Goal: Book appointment/travel/reservation

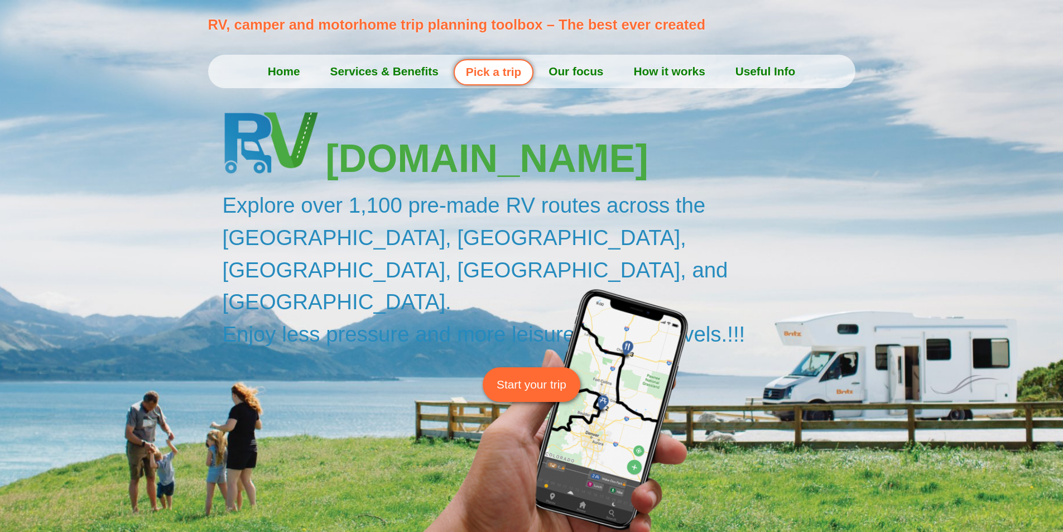
click at [534, 375] on span "Start your trip" at bounding box center [531, 383] width 70 height 17
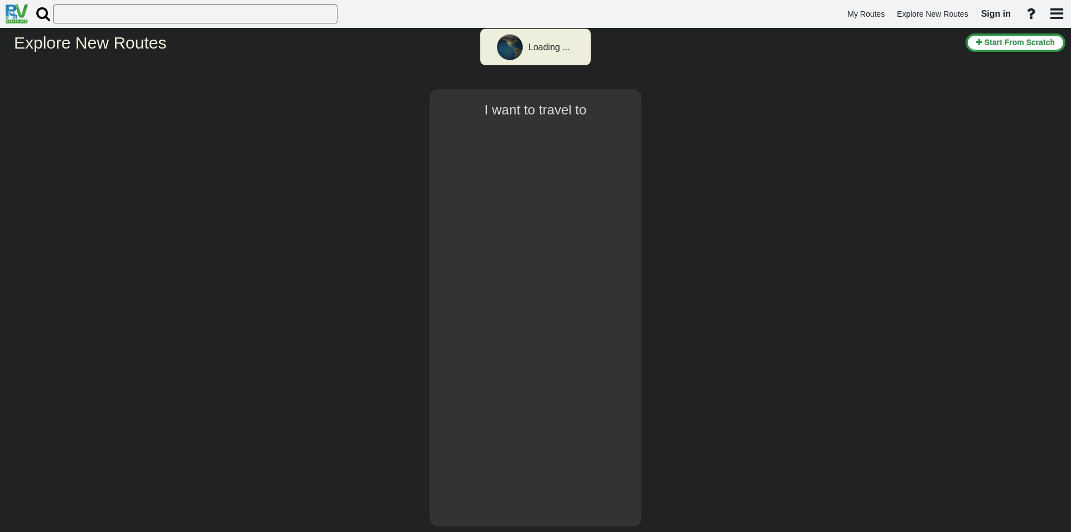
type input "[GEOGRAPHIC_DATA]"
select select "number:3"
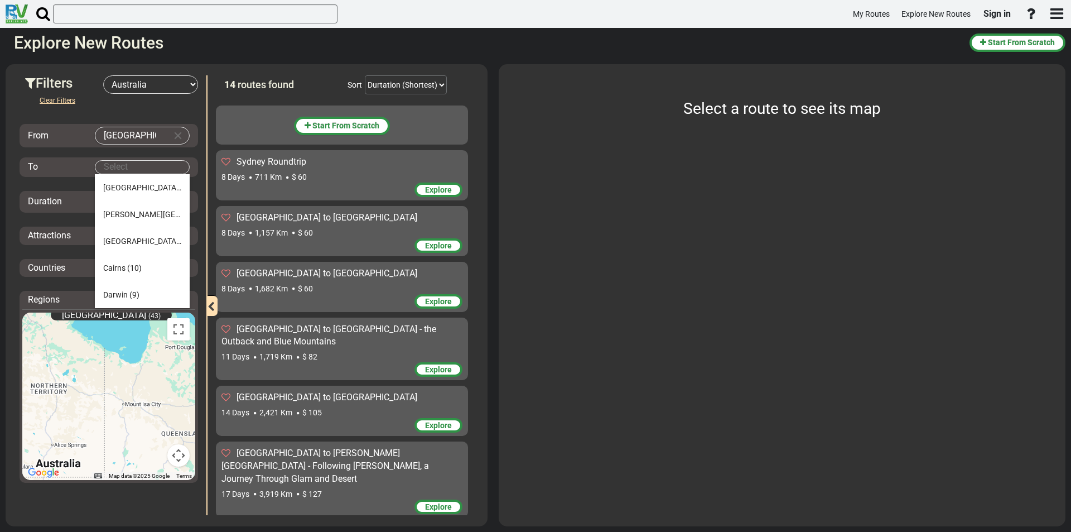
click at [157, 171] on body "My Routes Explore New Routes Sign in ×" at bounding box center [535, 266] width 1071 height 532
click at [135, 267] on span "(10)" at bounding box center [134, 267] width 15 height 9
type input "Cairns"
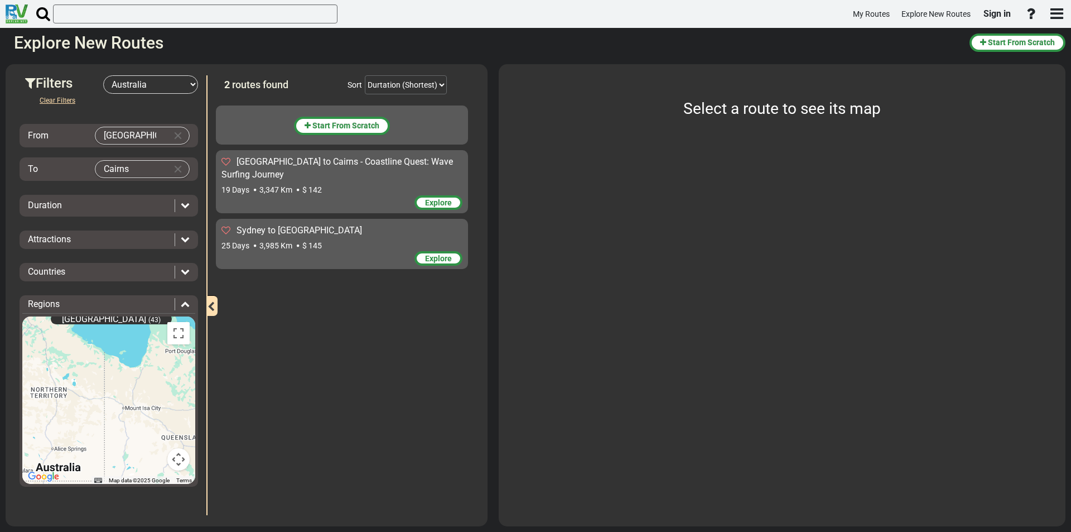
click at [312, 243] on span "$ 145" at bounding box center [312, 245] width 20 height 9
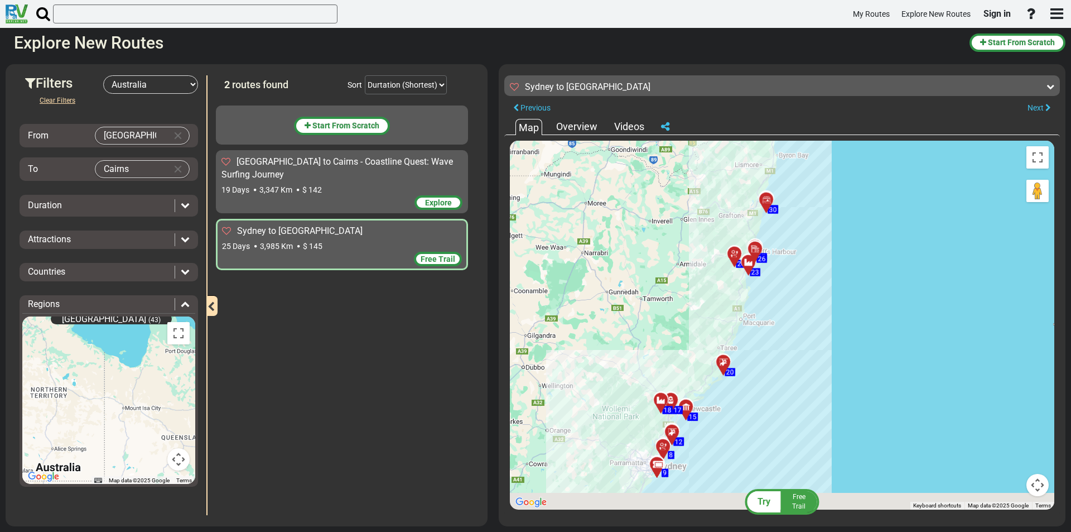
drag, startPoint x: 829, startPoint y: 442, endPoint x: 838, endPoint y: 225, distance: 216.6
click at [838, 225] on div "To activate drag with keyboard, press Alt + Enter. Once in keyboard drag state,…" at bounding box center [782, 325] width 544 height 369
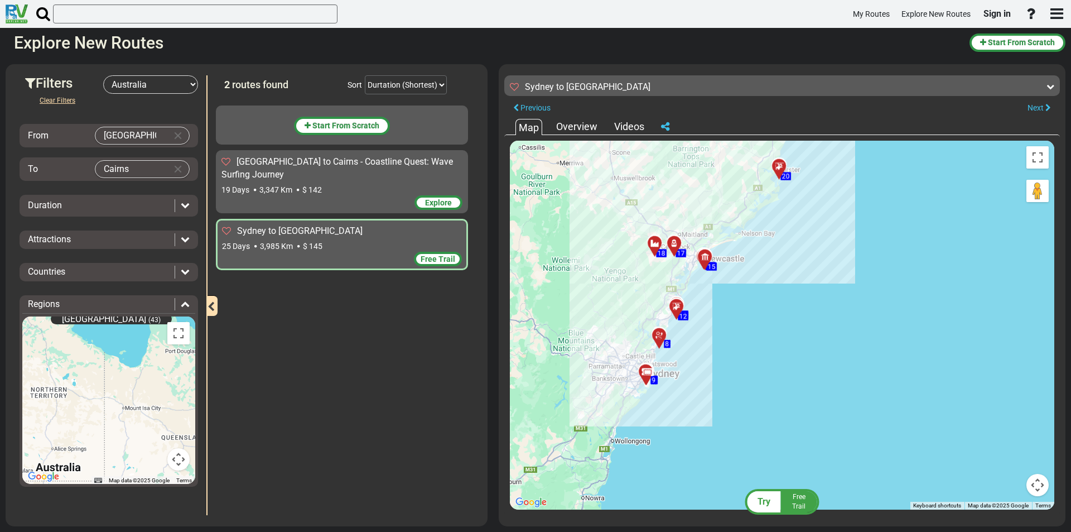
drag, startPoint x: 684, startPoint y: 383, endPoint x: 766, endPoint y: 274, distance: 135.9
click at [766, 274] on div "To activate drag with keyboard, press Alt + Enter. Once in keyboard drag state,…" at bounding box center [782, 325] width 544 height 369
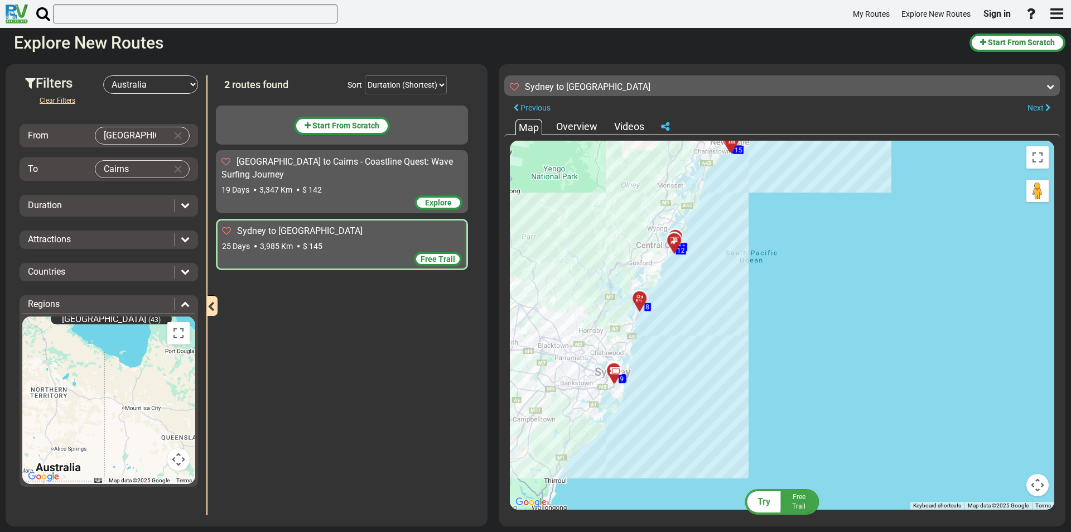
click at [637, 304] on div at bounding box center [643, 303] width 18 height 17
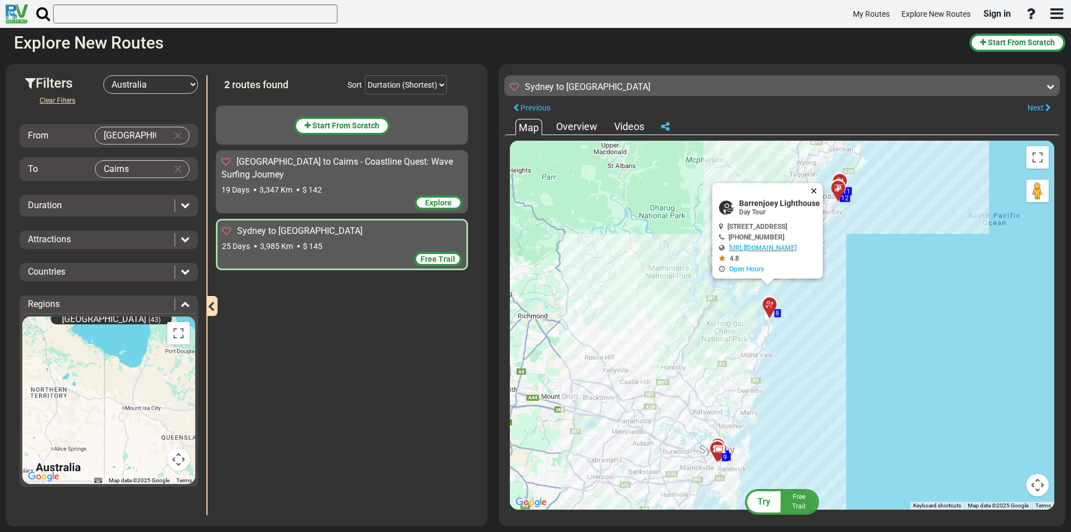
click at [823, 189] on button "Close" at bounding box center [815, 191] width 13 height 16
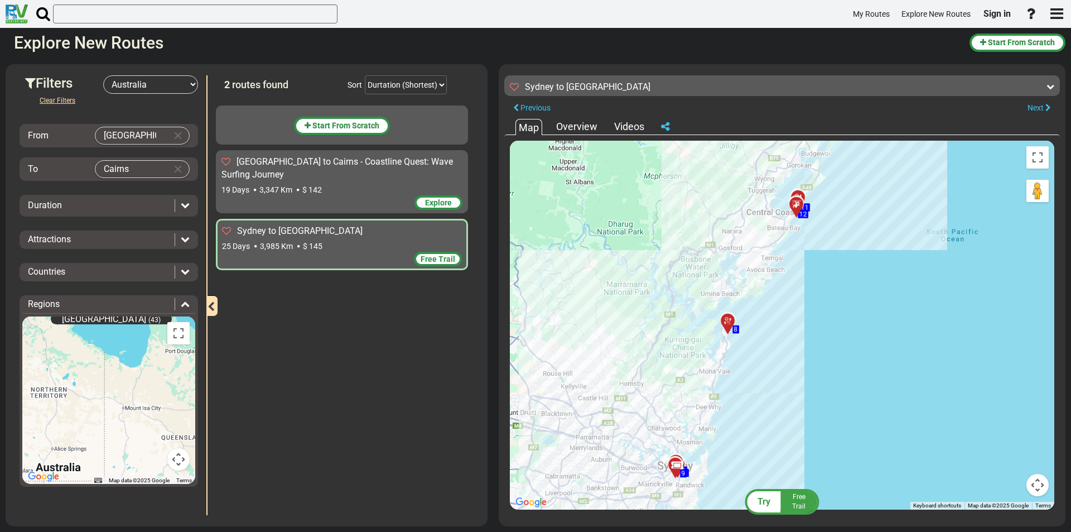
drag, startPoint x: 842, startPoint y: 244, endPoint x: 800, endPoint y: 258, distance: 44.1
click at [800, 258] on div "To activate drag with keyboard, press Alt + Enter. Once in keyboard drag state,…" at bounding box center [782, 325] width 544 height 369
click at [734, 319] on div at bounding box center [731, 321] width 18 height 17
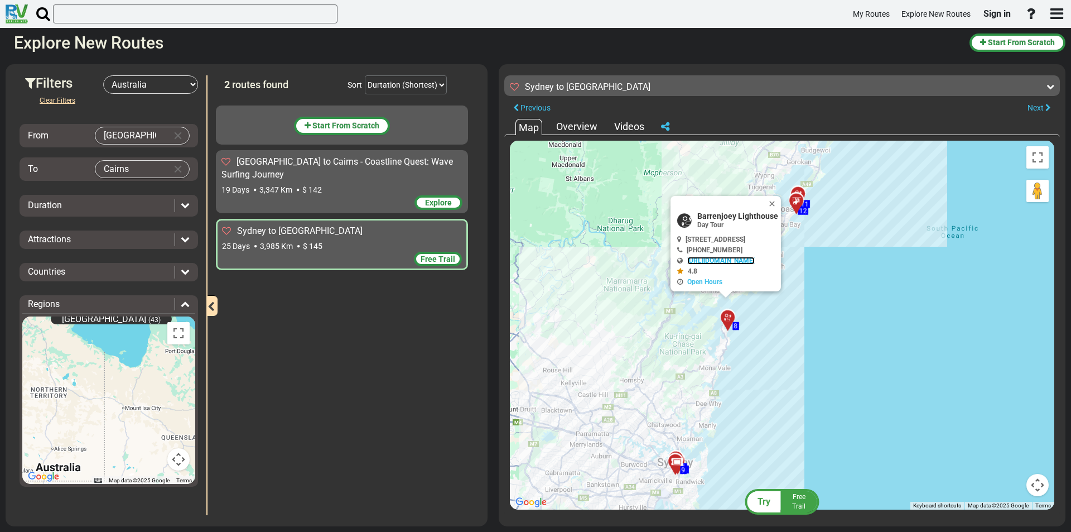
click at [737, 263] on link "[URL][DOMAIN_NAME]" at bounding box center [720, 261] width 67 height 8
